Goal: Task Accomplishment & Management: Manage account settings

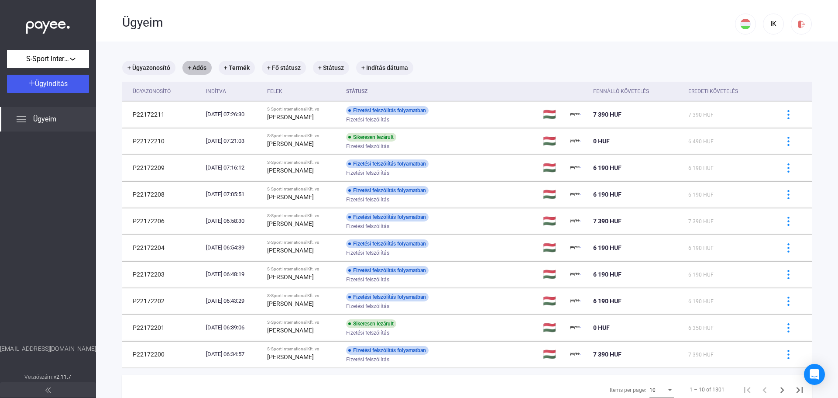
click at [186, 66] on mat-chip "+ Adós" at bounding box center [196, 68] width 29 height 14
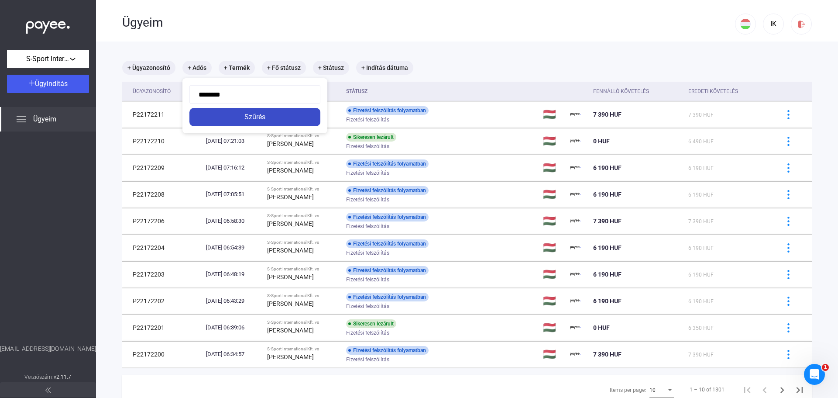
type input "*********"
click button "Szűrés" at bounding box center [254, 117] width 131 height 18
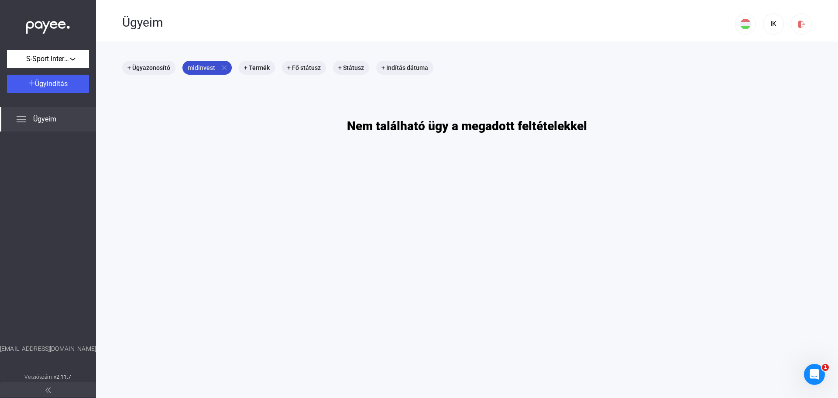
click at [223, 67] on mat-icon "close" at bounding box center [224, 68] width 8 height 8
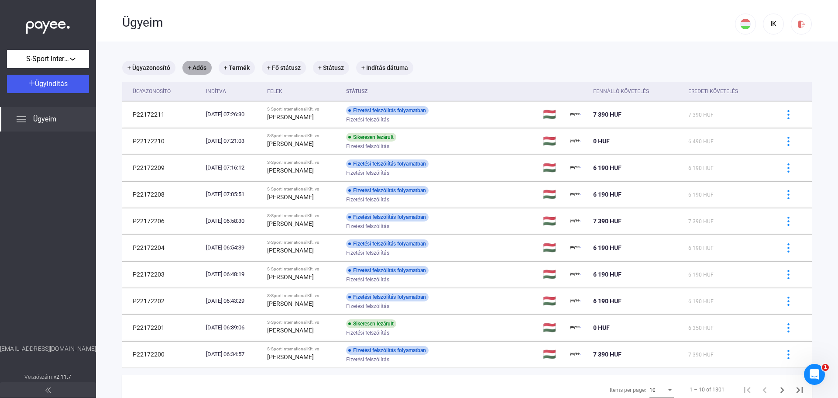
click at [206, 66] on mat-chip "+ Adós" at bounding box center [196, 68] width 29 height 14
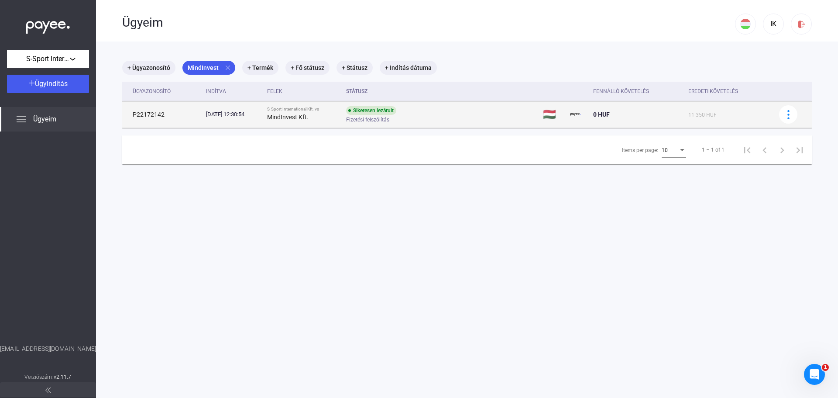
click at [307, 112] on div "MindInvest Kft." at bounding box center [303, 117] width 72 height 10
